Goal: Transaction & Acquisition: Purchase product/service

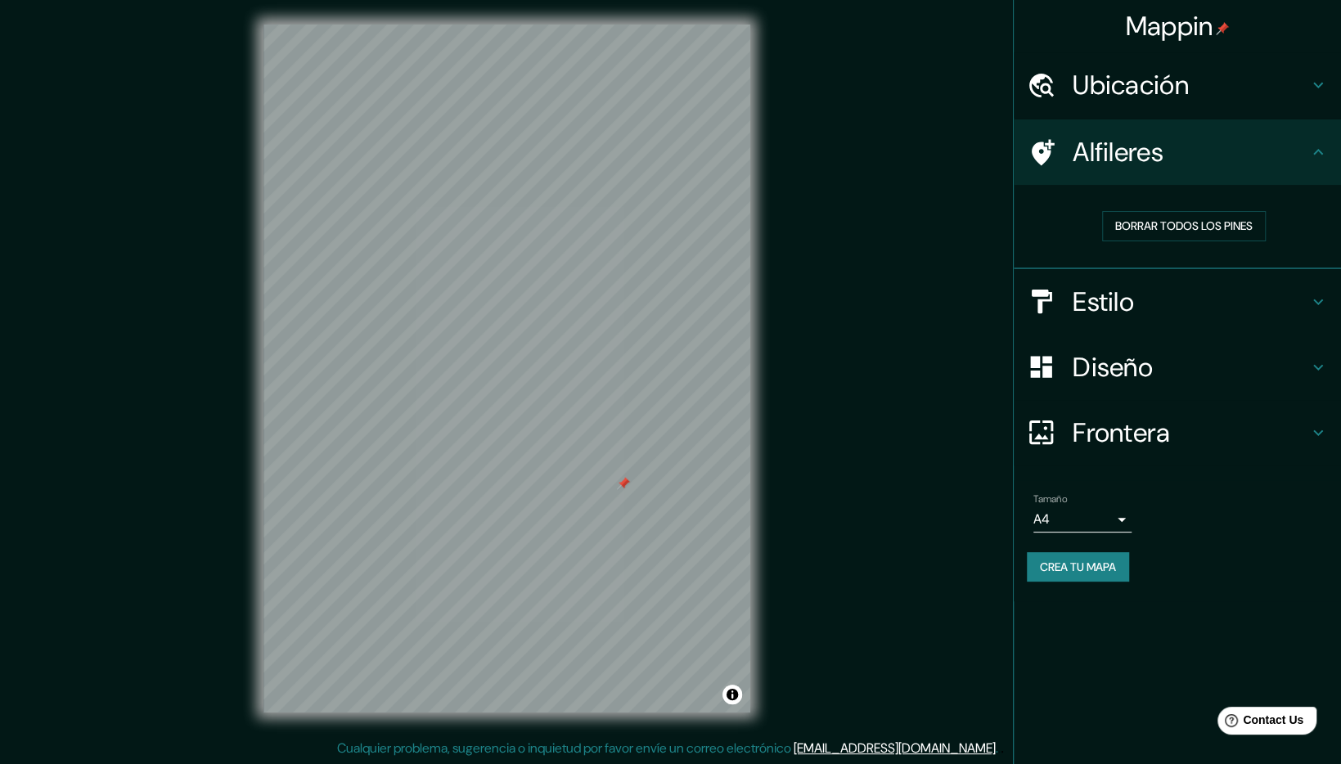
click at [617, 489] on div at bounding box center [623, 483] width 13 height 13
click at [740, 699] on div "Caja de mapas © © OpenStreetMap Mejora este mapa" at bounding box center [506, 369] width 487 height 688
click at [698, 632] on div at bounding box center [702, 631] width 13 height 13
click at [698, 632] on div at bounding box center [692, 631] width 13 height 13
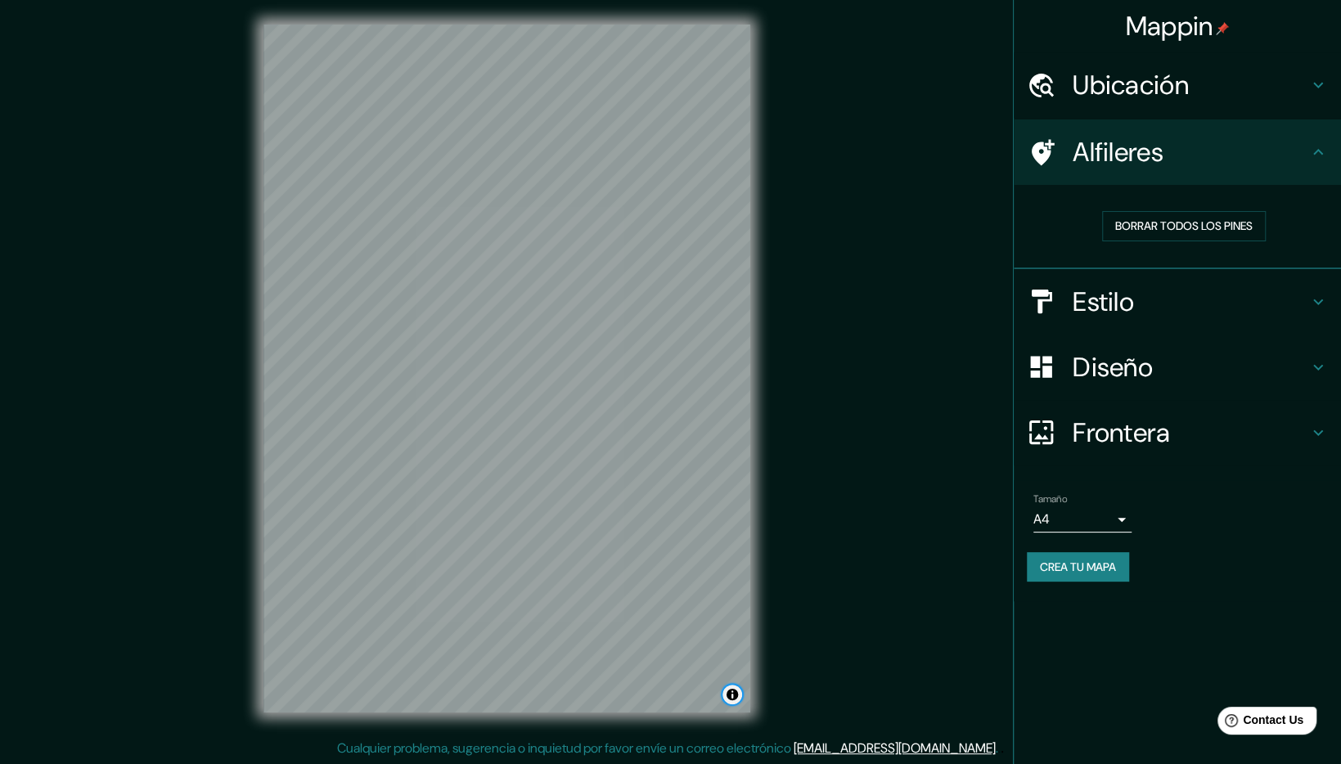
click at [734, 689] on button "Toggle attribution" at bounding box center [732, 695] width 20 height 20
click at [874, 445] on div "Mappin Ubicación [GEOGRAPHIC_DATA], [GEOGRAPHIC_DATA], [GEOGRAPHIC_DATA] Alfile…" at bounding box center [670, 381] width 1341 height 766
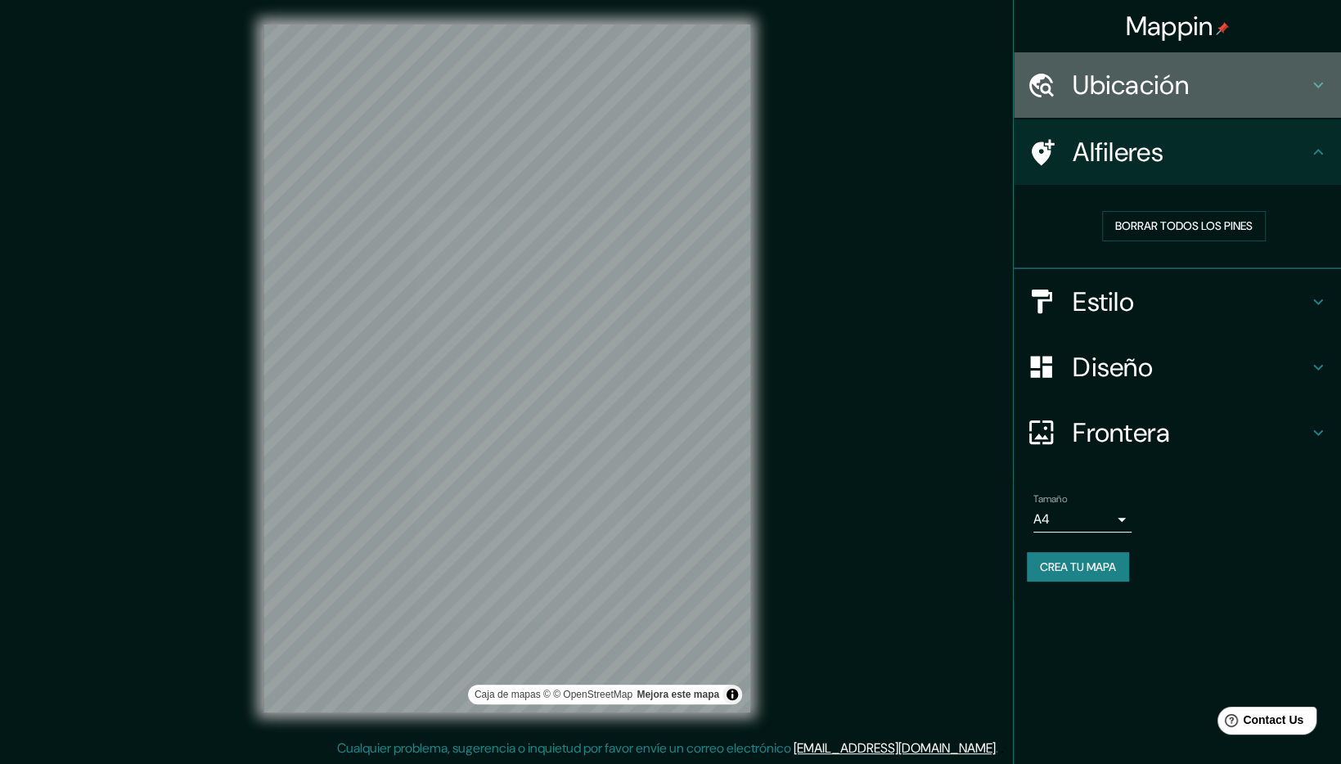
click at [1079, 88] on h4 "Ubicación" at bounding box center [1190, 85] width 236 height 33
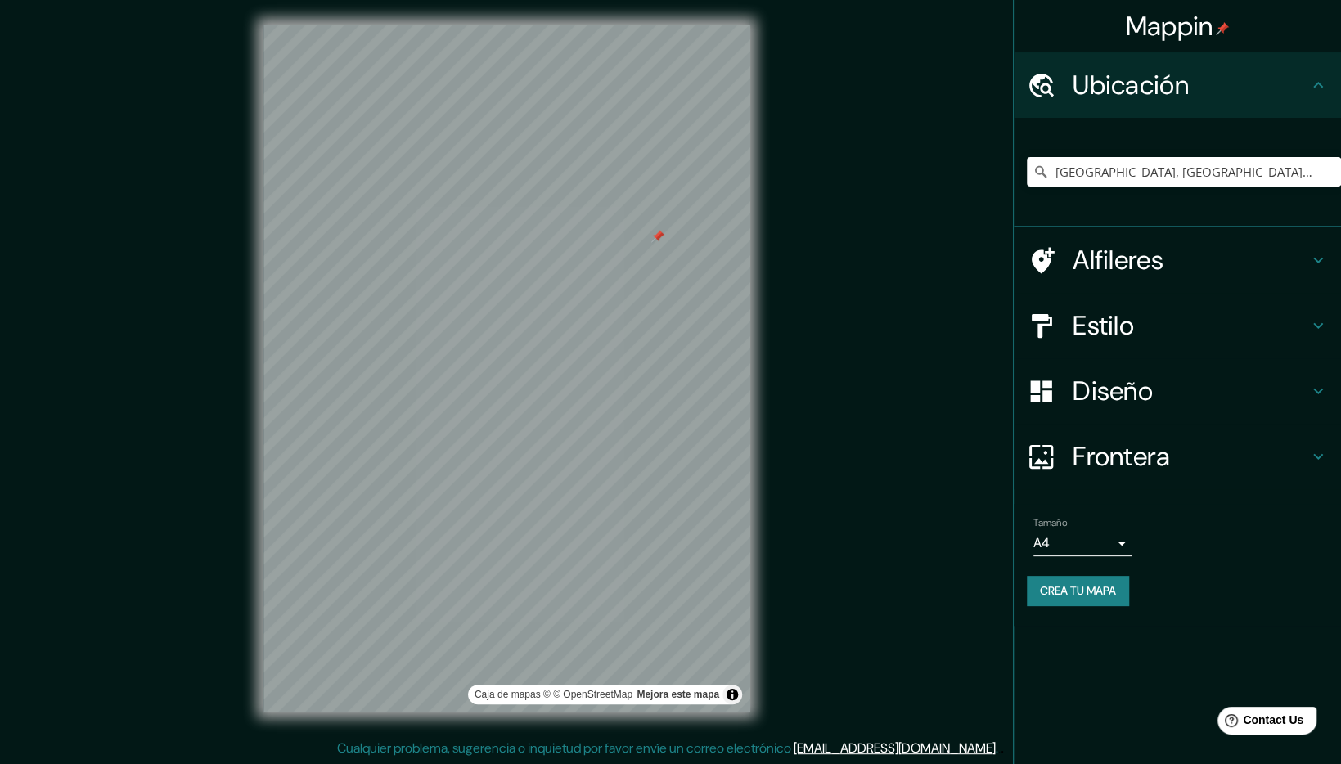
click at [657, 231] on div at bounding box center [657, 236] width 13 height 13
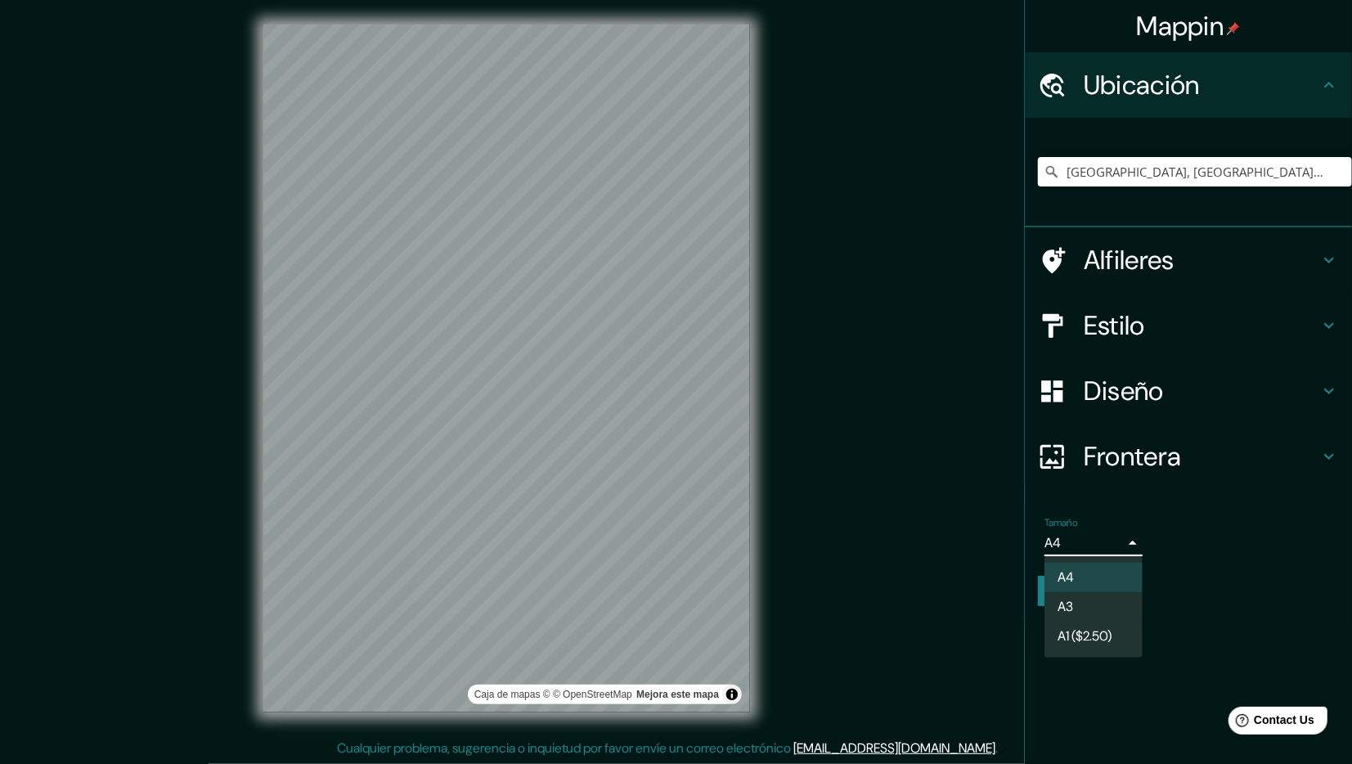
click at [1116, 539] on body "Mappin Ubicación [GEOGRAPHIC_DATA], [GEOGRAPHIC_DATA], [GEOGRAPHIC_DATA] Alfile…" at bounding box center [676, 380] width 1352 height 764
click at [1130, 601] on li "A3" at bounding box center [1093, 606] width 98 height 29
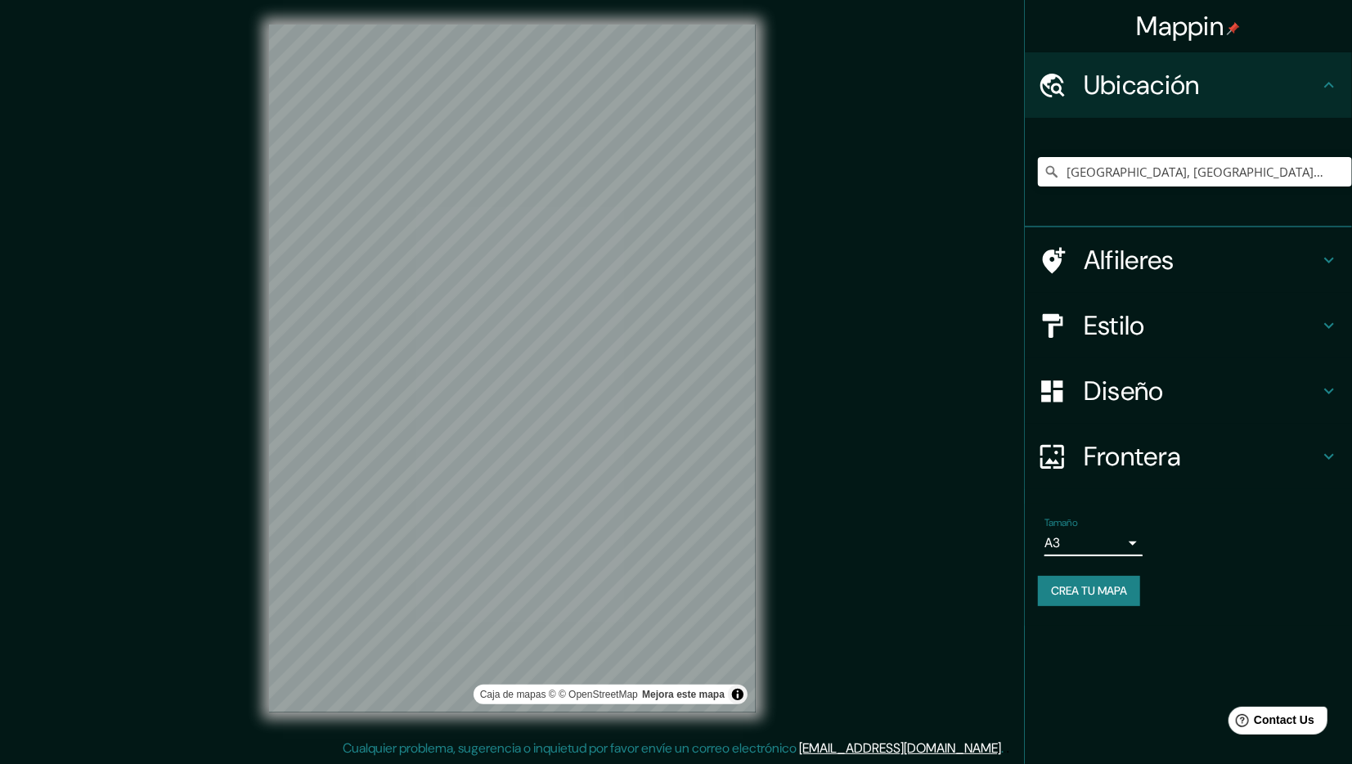
click at [1116, 551] on body "Mappin Ubicación [GEOGRAPHIC_DATA], [GEOGRAPHIC_DATA], [GEOGRAPHIC_DATA] Alfile…" at bounding box center [676, 380] width 1352 height 764
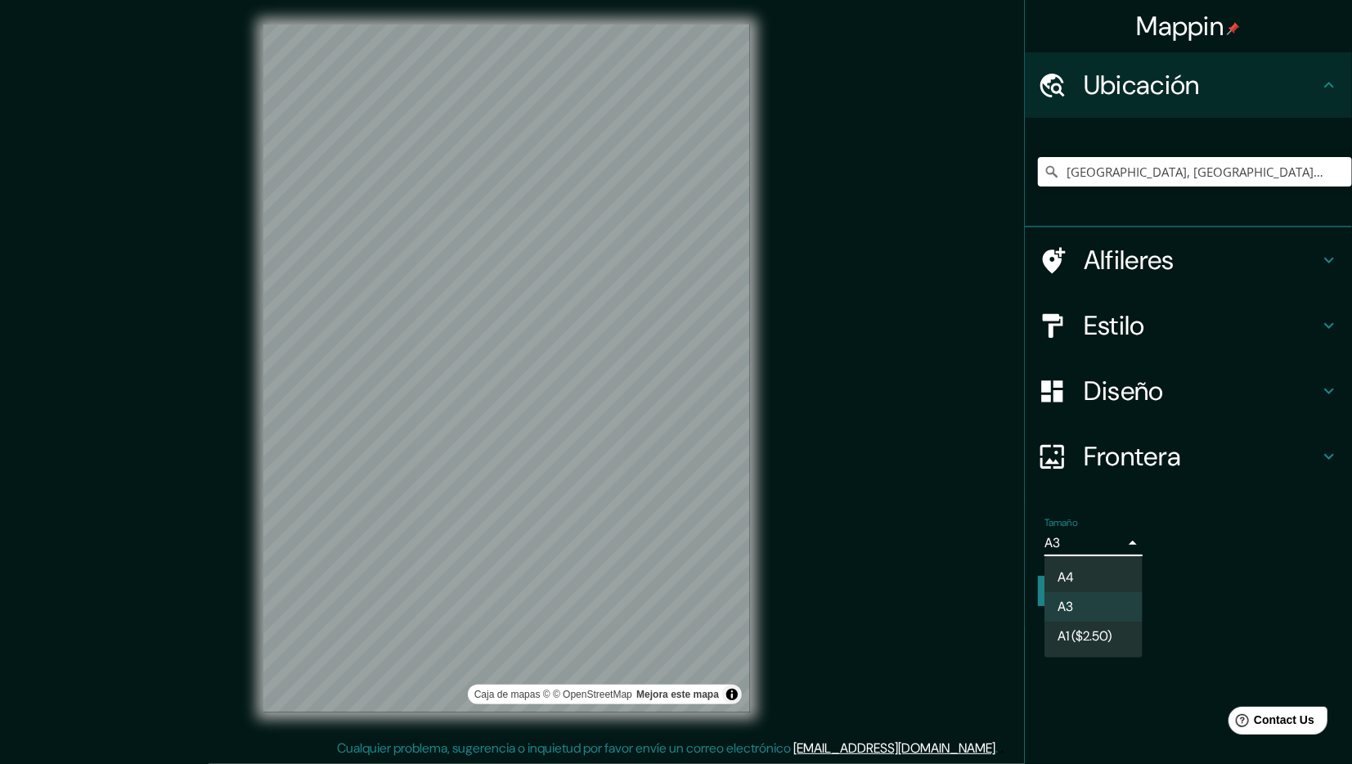
click at [1113, 576] on li "A4" at bounding box center [1093, 577] width 98 height 29
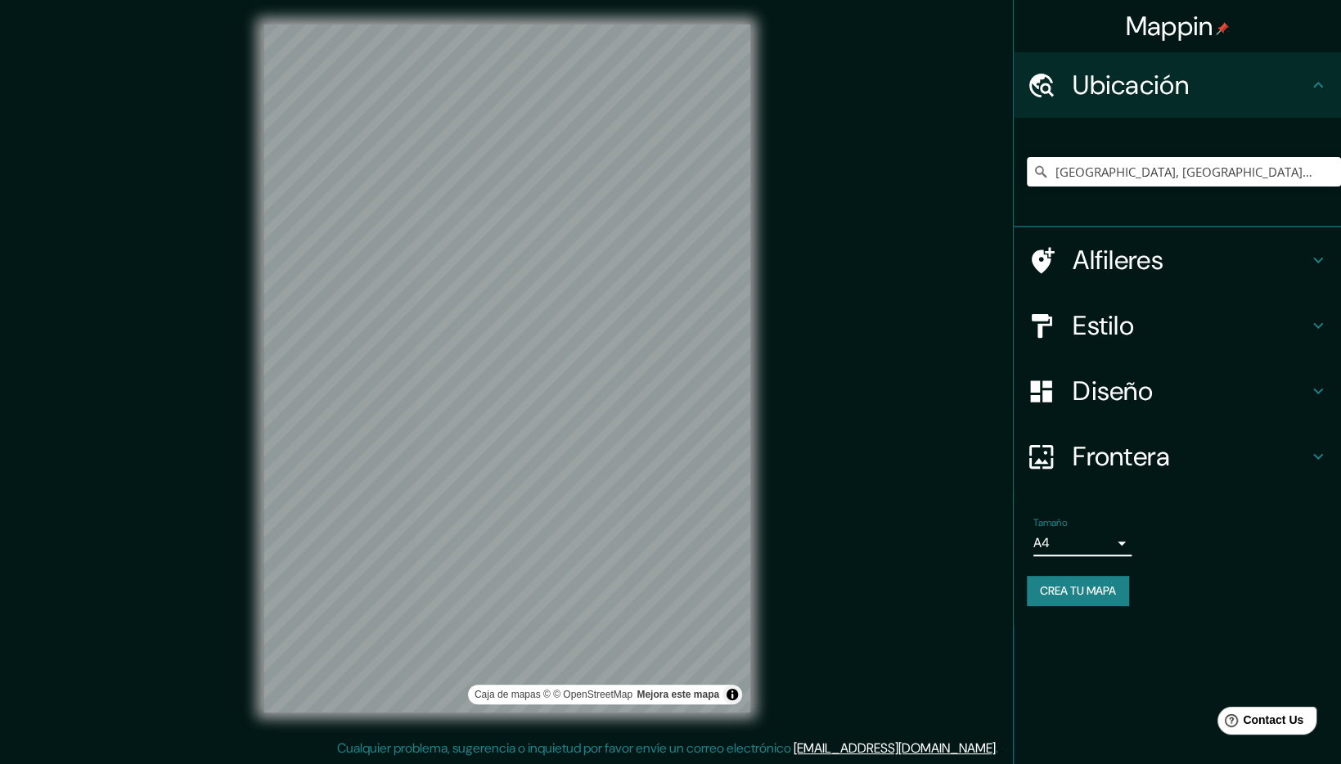
click at [1127, 453] on h4 "Frontera" at bounding box center [1190, 456] width 236 height 33
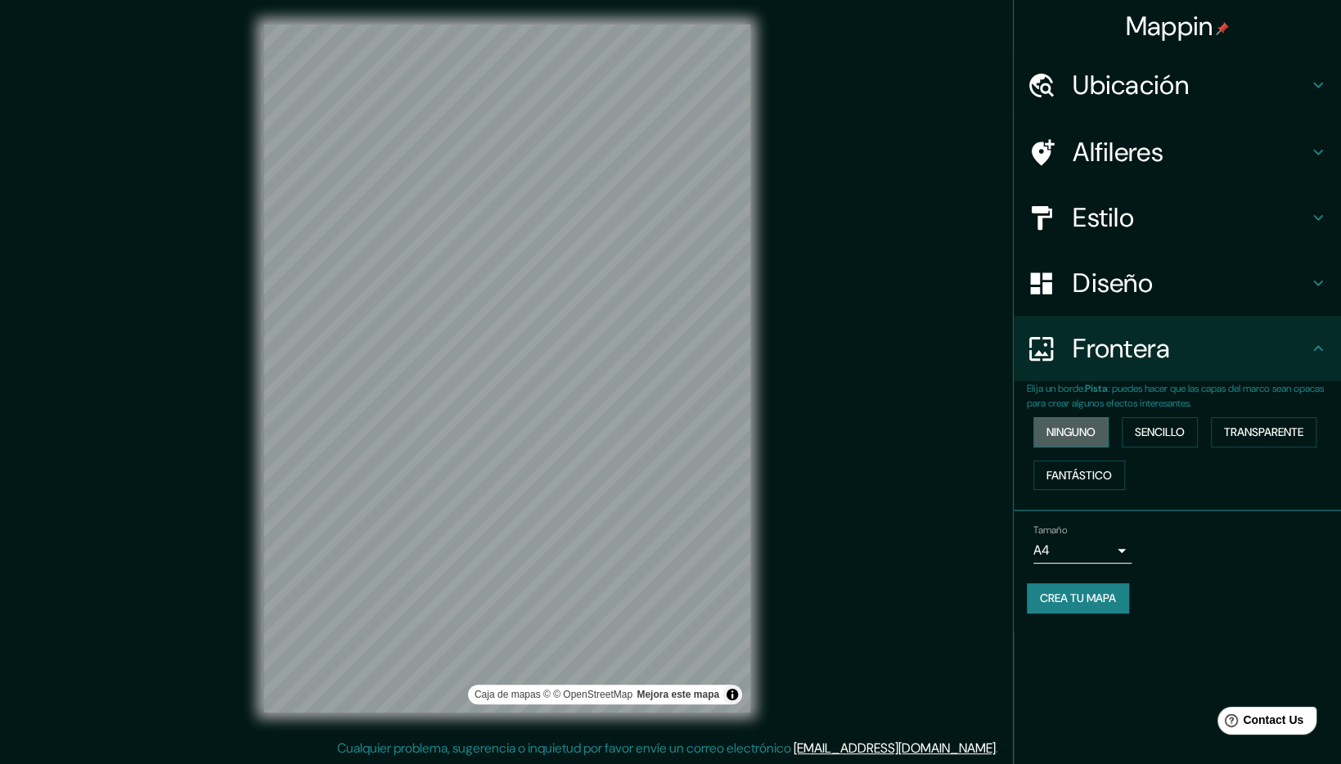
click at [1087, 433] on button "Ninguno" at bounding box center [1070, 432] width 75 height 30
click at [1107, 463] on button "Fantástico" at bounding box center [1079, 475] width 92 height 30
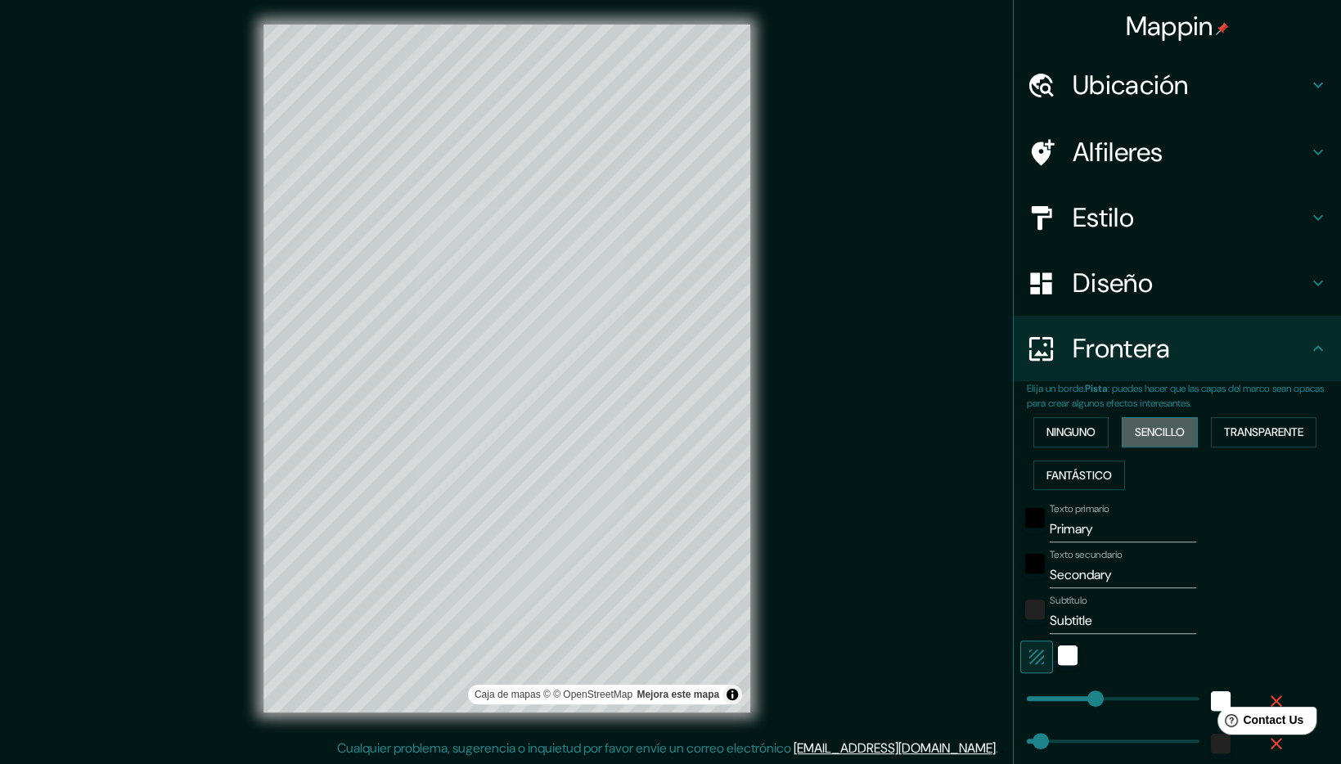
click at [1139, 442] on button "Sencillo" at bounding box center [1159, 432] width 76 height 30
click at [1273, 438] on button "Transparente" at bounding box center [1264, 432] width 106 height 30
type input "286"
type input "48"
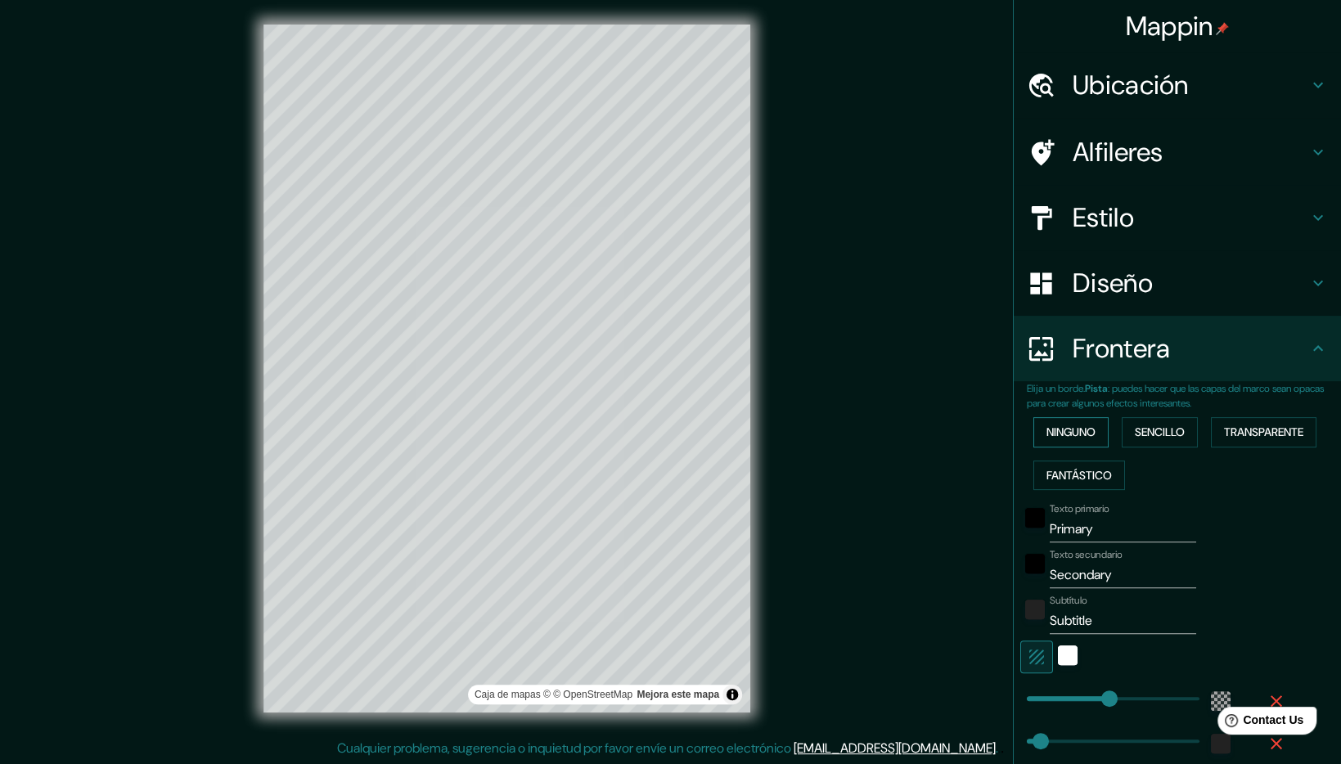
click at [1094, 435] on button "Ninguno" at bounding box center [1070, 432] width 75 height 30
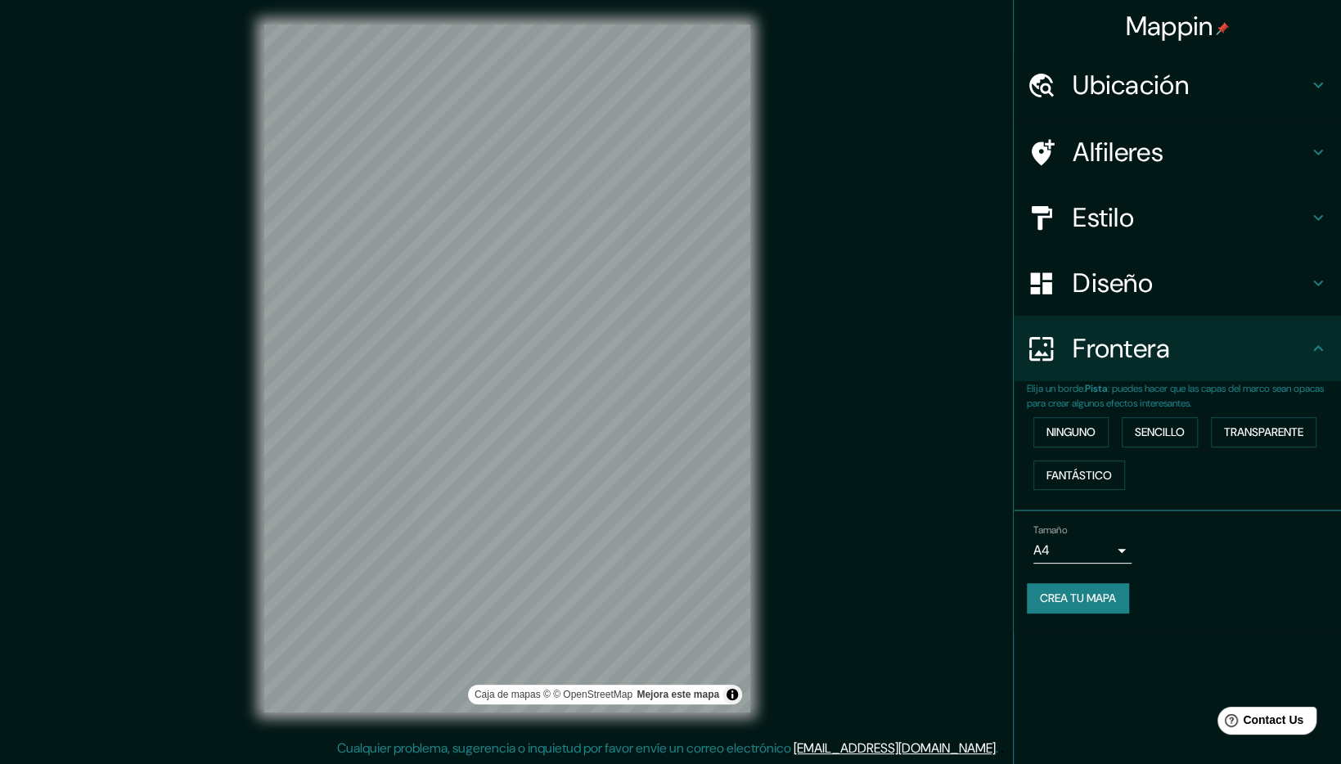
click at [1224, 650] on div "Mappin Ubicación [GEOGRAPHIC_DATA], [GEOGRAPHIC_DATA], [GEOGRAPHIC_DATA] Alfile…" at bounding box center [1177, 382] width 328 height 764
click at [1209, 579] on div "Tamaño A4 single Crea tu mapa" at bounding box center [1176, 572] width 301 height 109
click at [726, 687] on button "Toggle attribution" at bounding box center [732, 695] width 20 height 20
click at [1059, 600] on button "Crea tu mapa" at bounding box center [1077, 598] width 102 height 30
click at [665, 207] on div at bounding box center [671, 203] width 13 height 13
